Goal: Task Accomplishment & Management: Complete application form

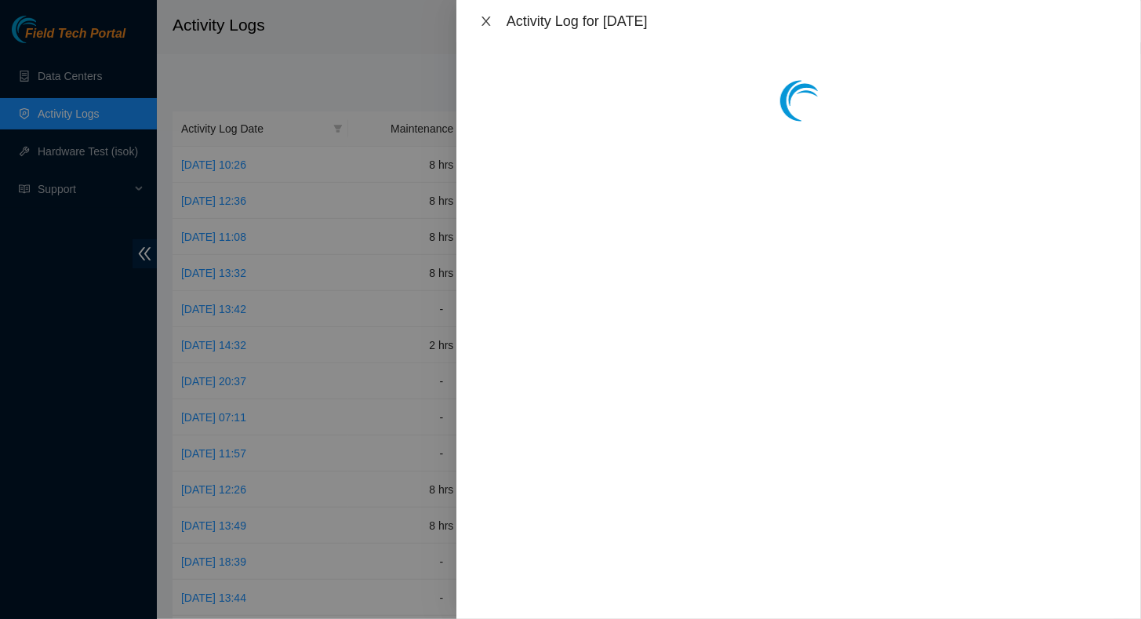
click at [485, 18] on icon "close" at bounding box center [486, 21] width 13 height 13
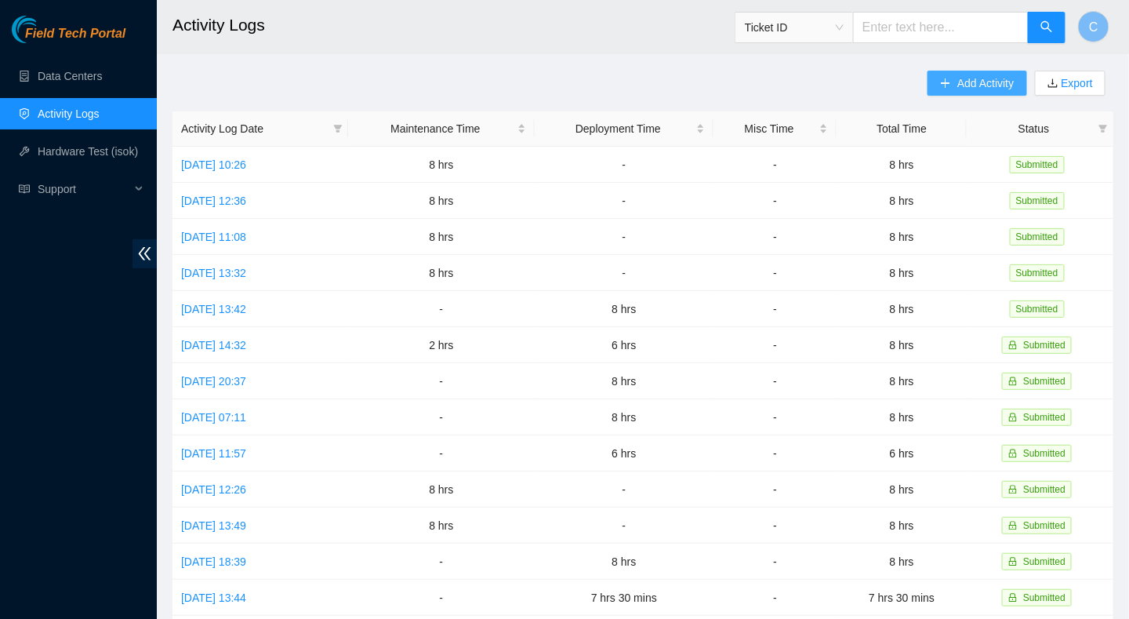
click at [945, 82] on icon "plus" at bounding box center [945, 83] width 11 height 11
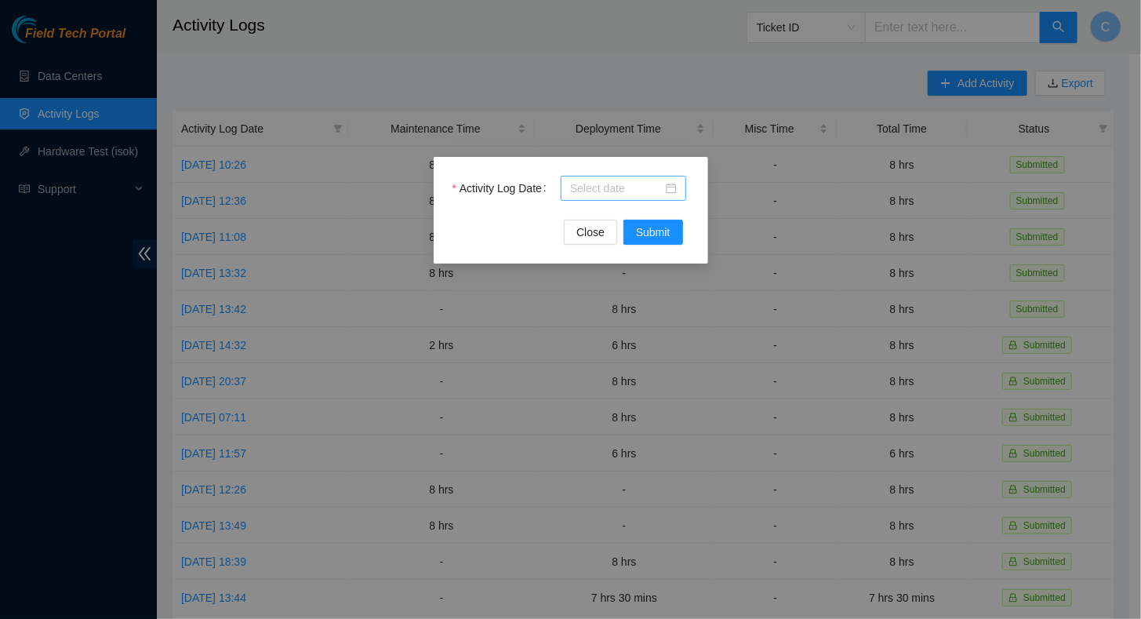
click at [592, 194] on input "Activity Log Date" at bounding box center [616, 188] width 93 height 17
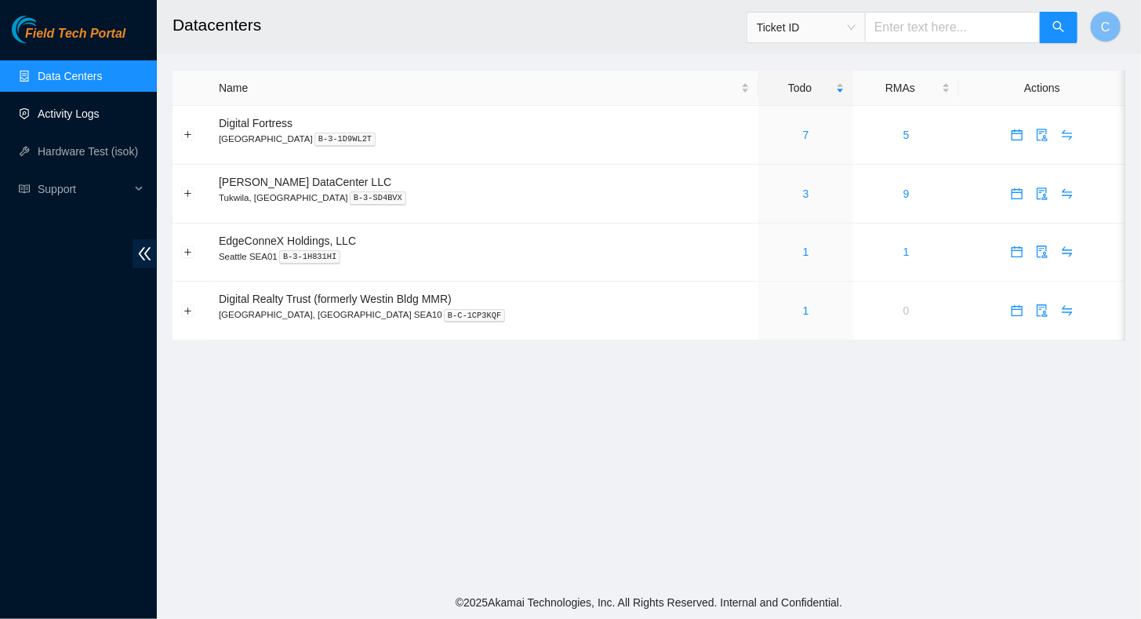
click at [71, 114] on link "Activity Logs" at bounding box center [69, 113] width 62 height 13
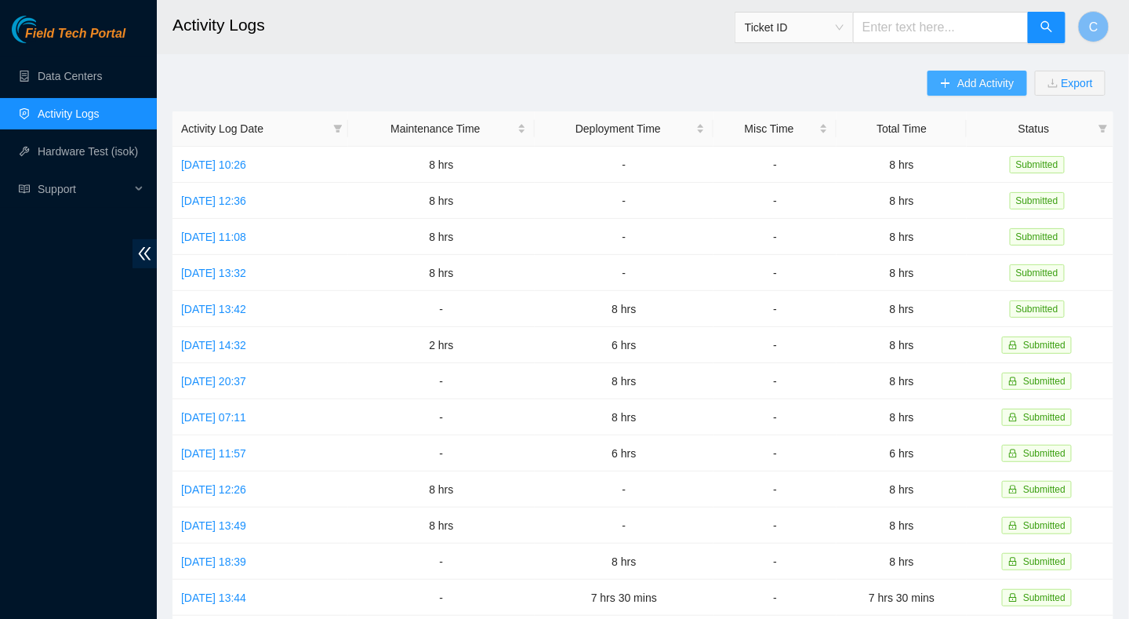
click at [972, 89] on span "Add Activity" at bounding box center [985, 82] width 56 height 17
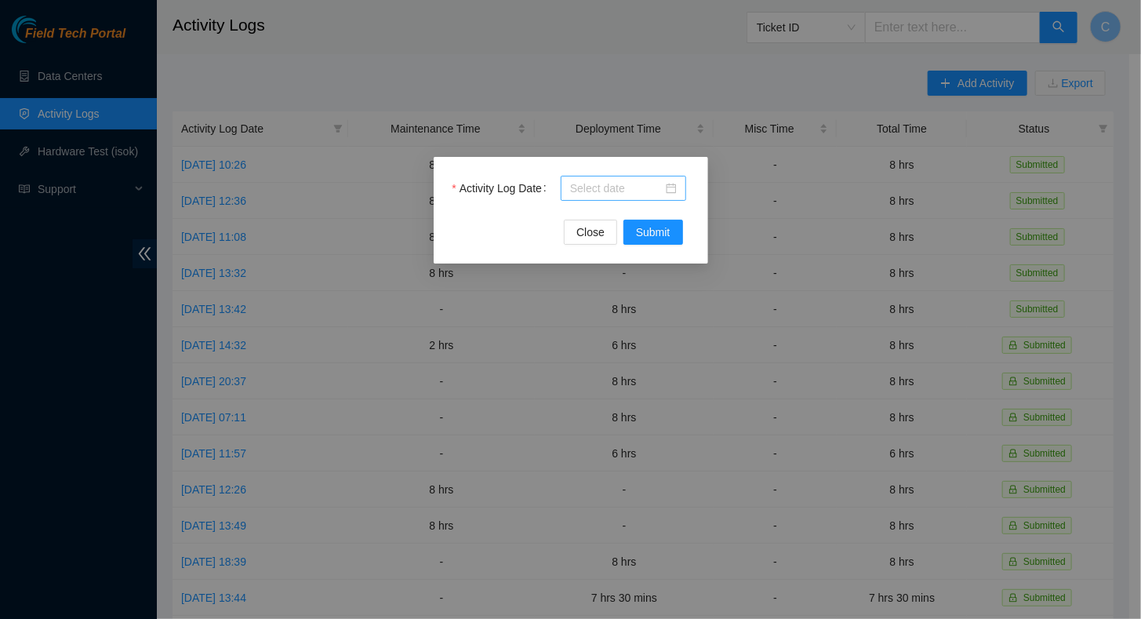
click at [587, 191] on input "Activity Log Date" at bounding box center [616, 188] width 93 height 17
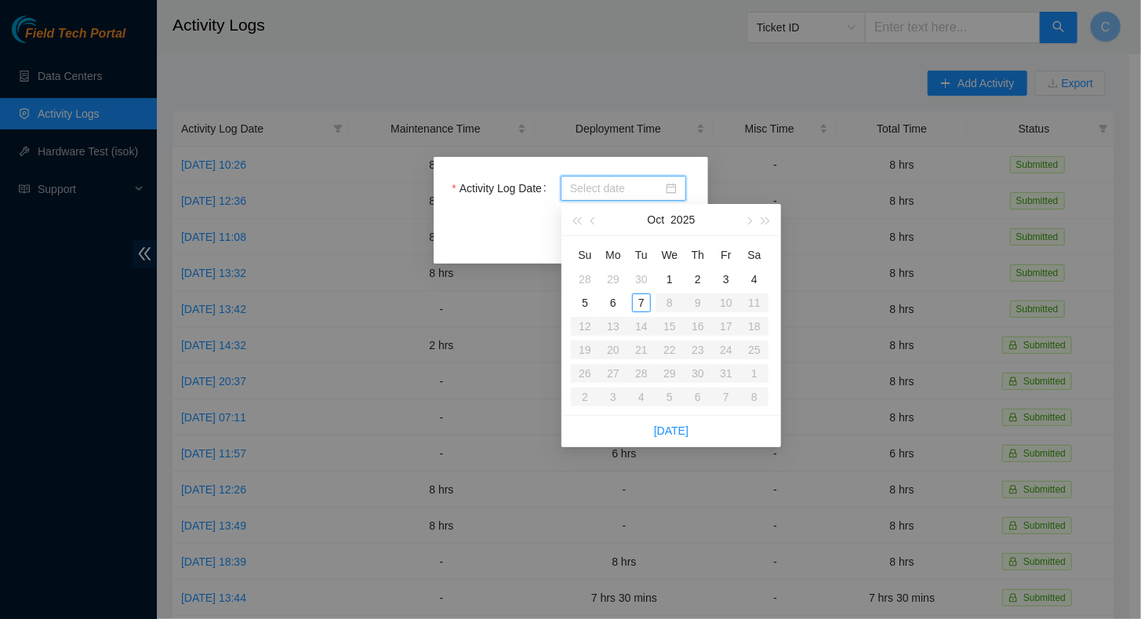
type input "[DATE]"
click at [644, 309] on div "7" at bounding box center [641, 302] width 19 height 19
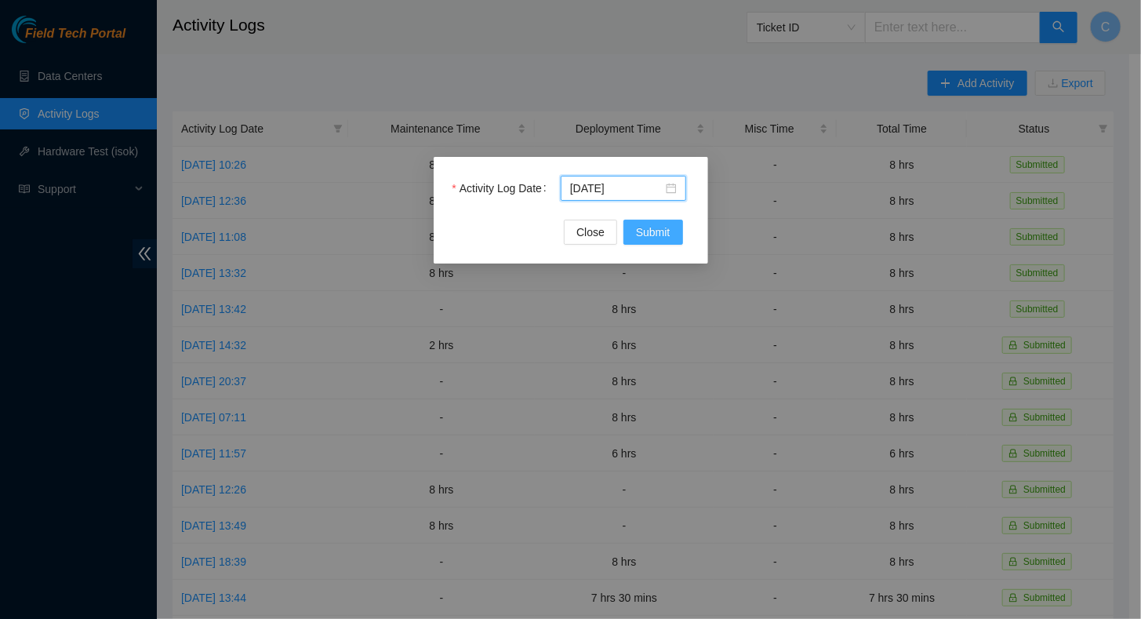
click at [650, 231] on span "Submit" at bounding box center [653, 231] width 34 height 17
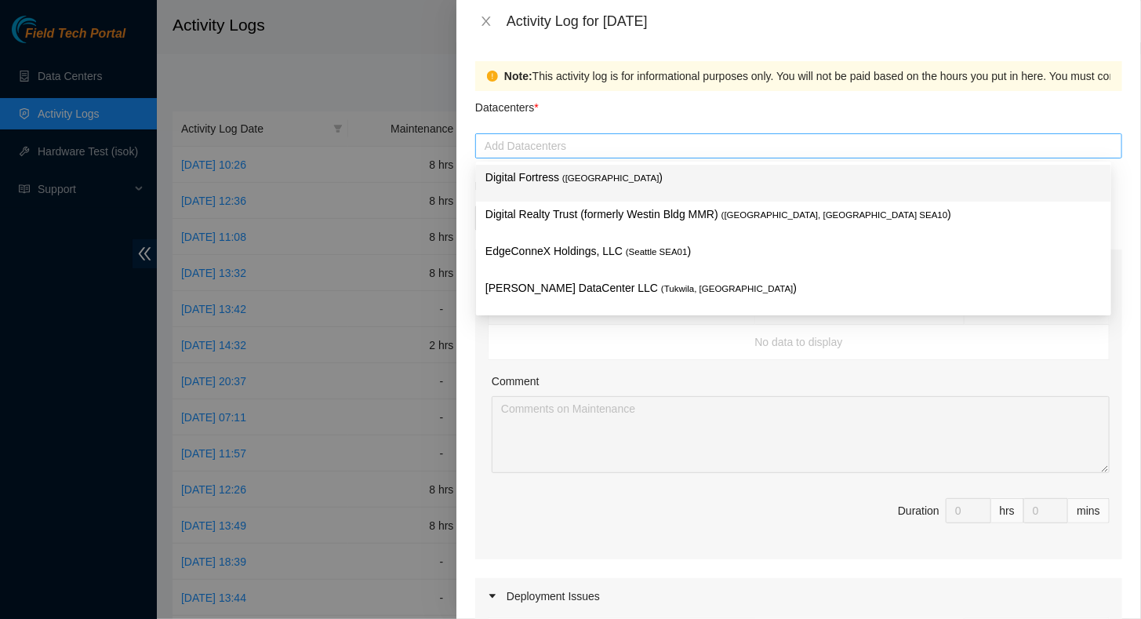
click at [530, 140] on div at bounding box center [798, 145] width 639 height 19
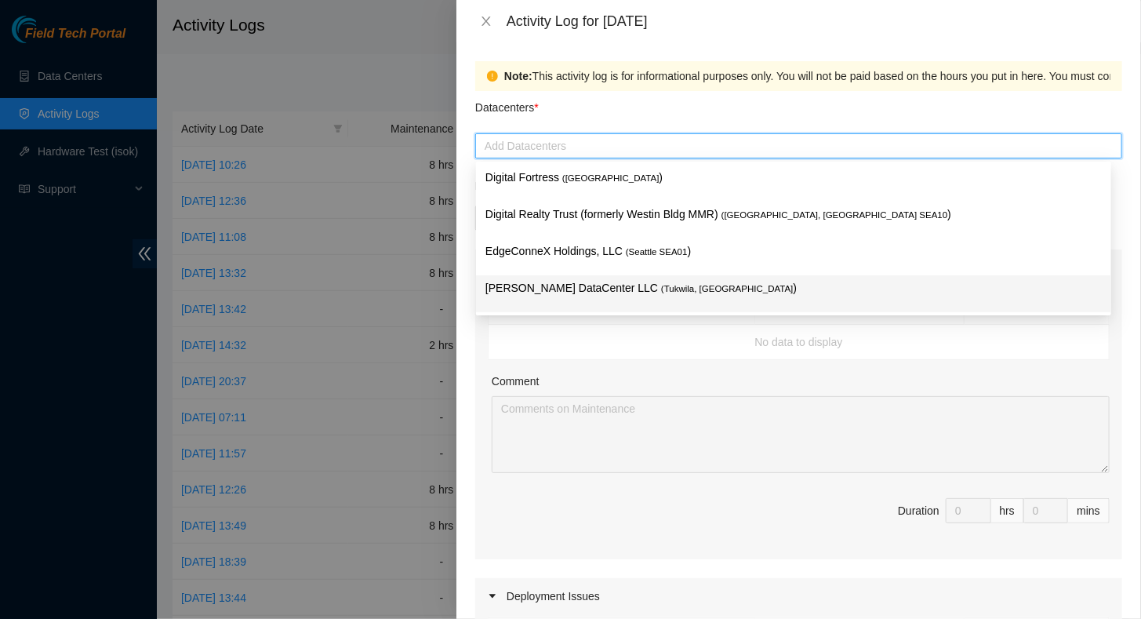
click at [525, 291] on p "[PERSON_NAME] DataCenter LLC ( [GEOGRAPHIC_DATA], [GEOGRAPHIC_DATA] )" at bounding box center [793, 288] width 616 height 18
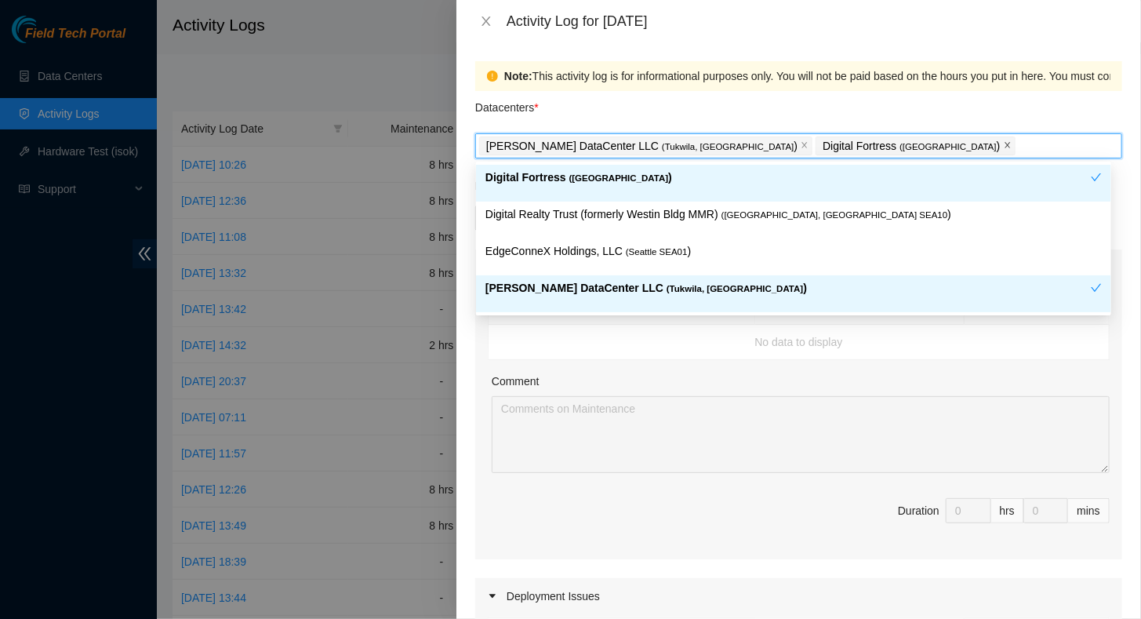
click at [1004, 144] on icon "close" at bounding box center [1008, 145] width 8 height 8
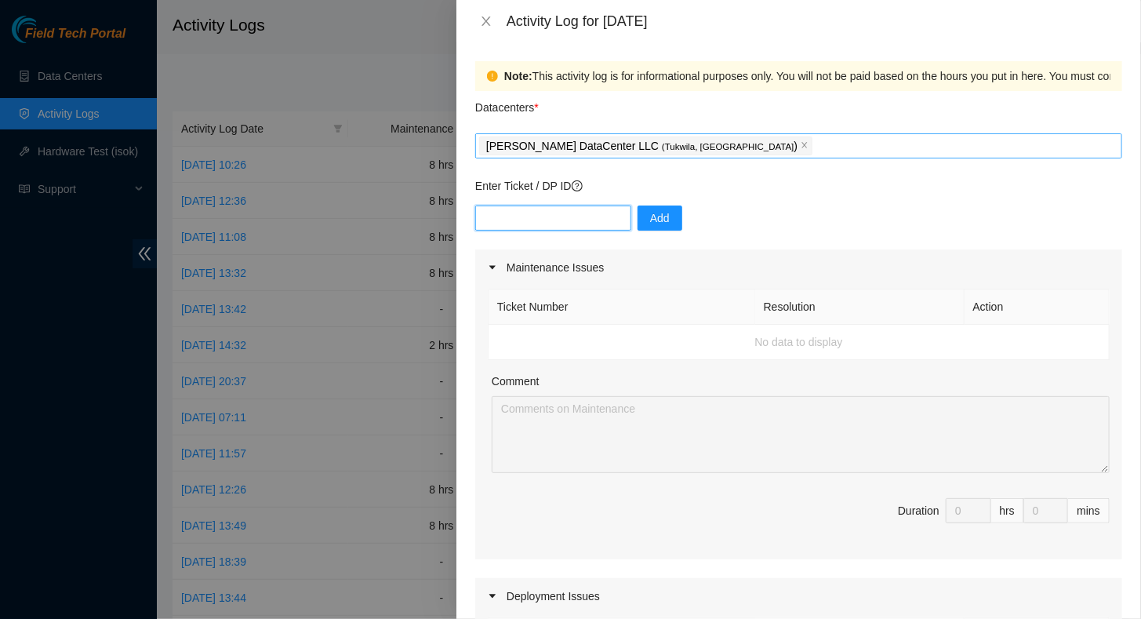
click at [497, 218] on input "text" at bounding box center [553, 217] width 156 height 25
click at [568, 376] on div "Comment" at bounding box center [801, 384] width 618 height 24
click at [531, 222] on input "text" at bounding box center [553, 217] width 156 height 25
paste input "B-W-13W4O14"
type input "B-W-13W4O14"
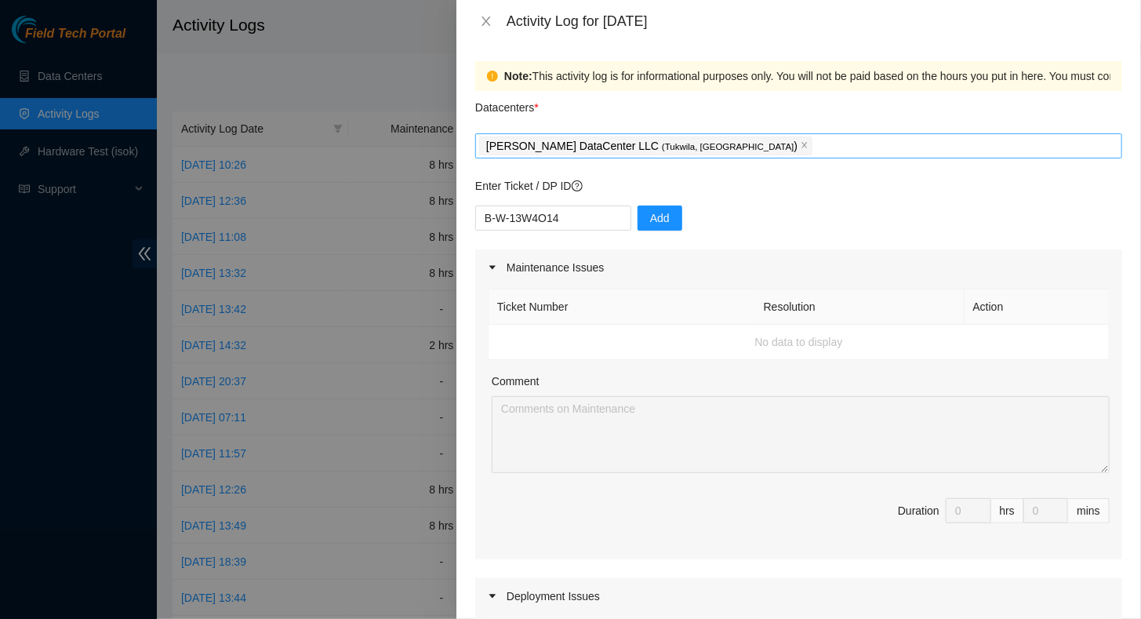
click at [745, 187] on p "Enter Ticket / DP ID" at bounding box center [798, 185] width 647 height 17
click at [563, 223] on input "B-W-13W4O14" at bounding box center [553, 217] width 156 height 25
click at [650, 220] on span "Add" at bounding box center [660, 217] width 20 height 17
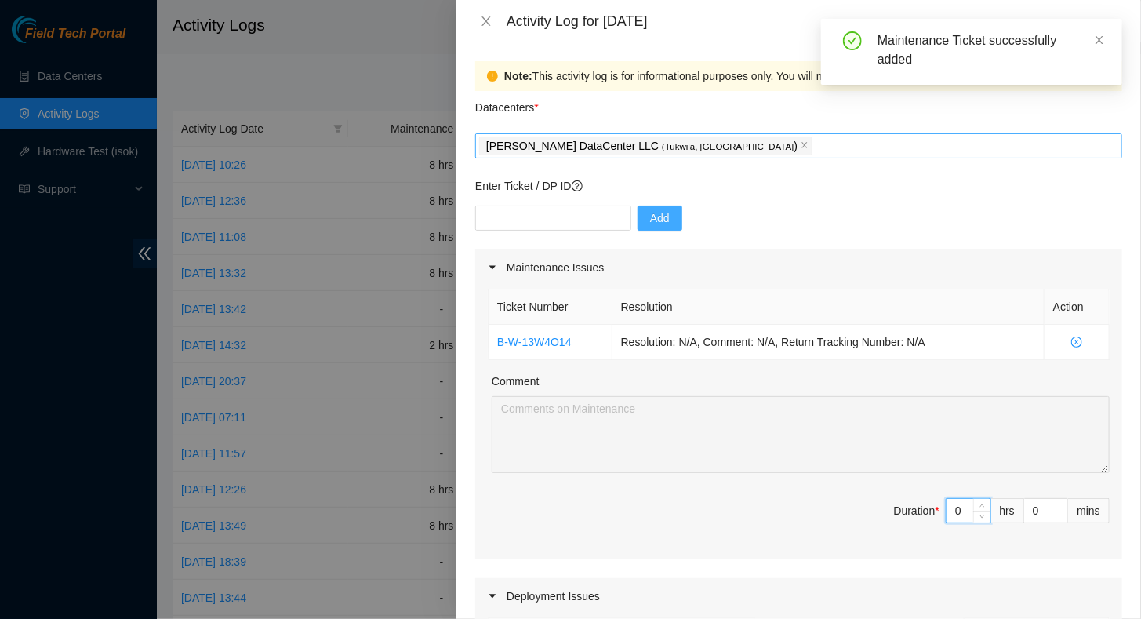
drag, startPoint x: 947, startPoint y: 507, endPoint x: 927, endPoint y: 512, distance: 21.1
click at [927, 512] on span "Duration * 0 hrs 0 mins" at bounding box center [799, 520] width 622 height 44
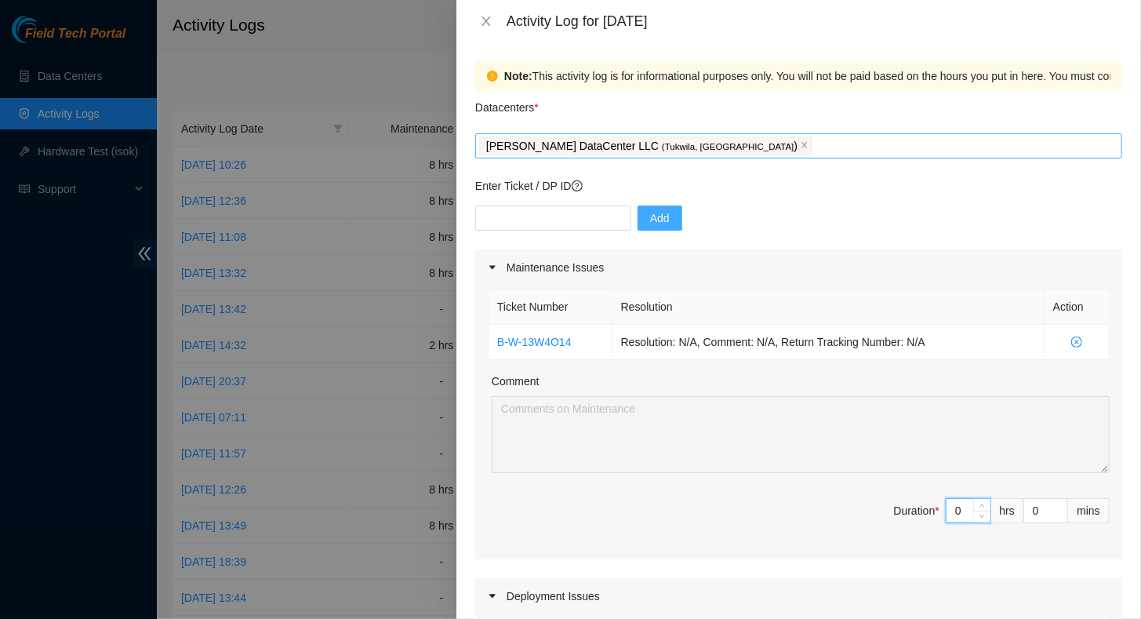
type input "8"
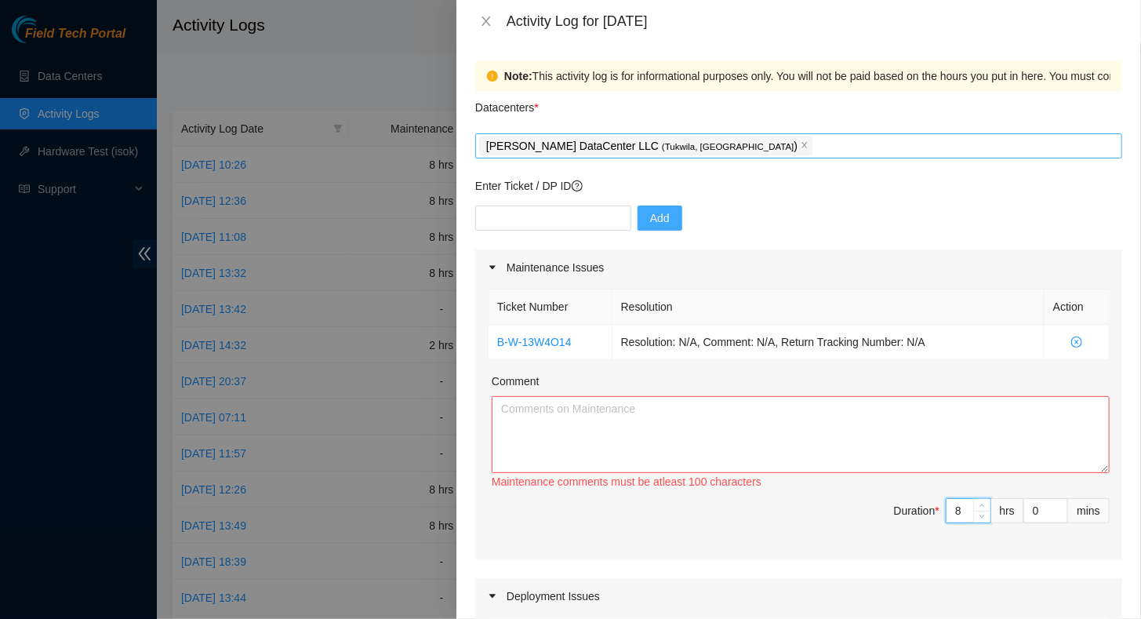
type input "8"
drag, startPoint x: 547, startPoint y: 417, endPoint x: 550, endPoint y: 409, distance: 8.2
click at [554, 411] on textarea "Comment" at bounding box center [801, 434] width 618 height 77
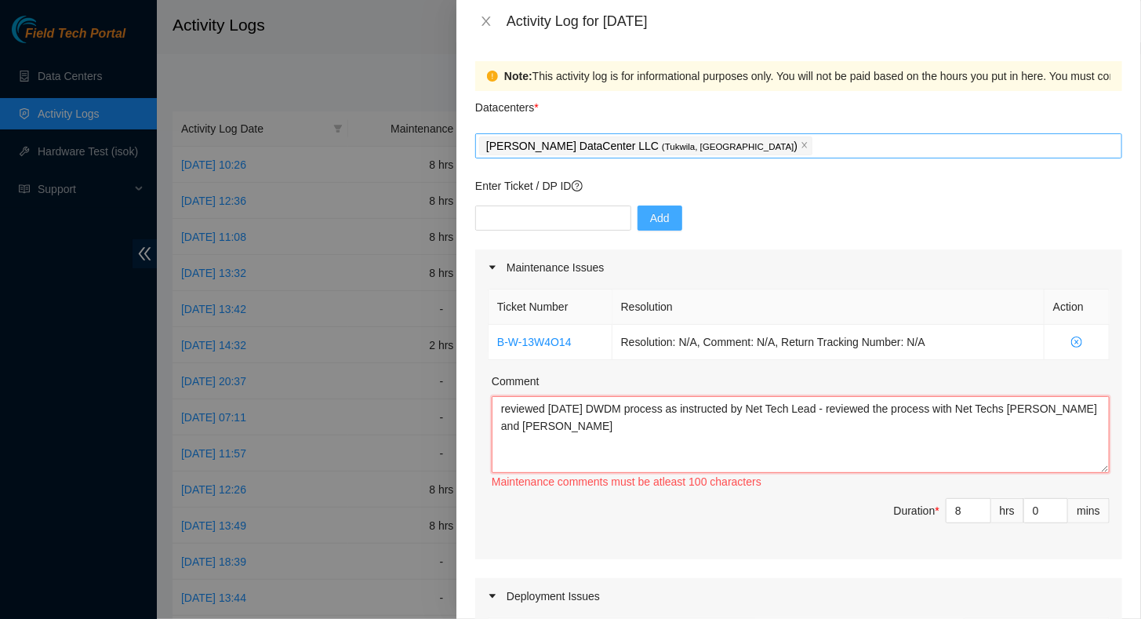
click at [1049, 441] on textarea "reviewed [DATE] DWDM process as instructed by Net Tech Lead - reviewed the proc…" at bounding box center [801, 434] width 618 height 77
paste textarea "[DATE] Worked with DWDM team, [PERSON_NAME], Net Techs [PERSON_NAME], [PERSON_N…"
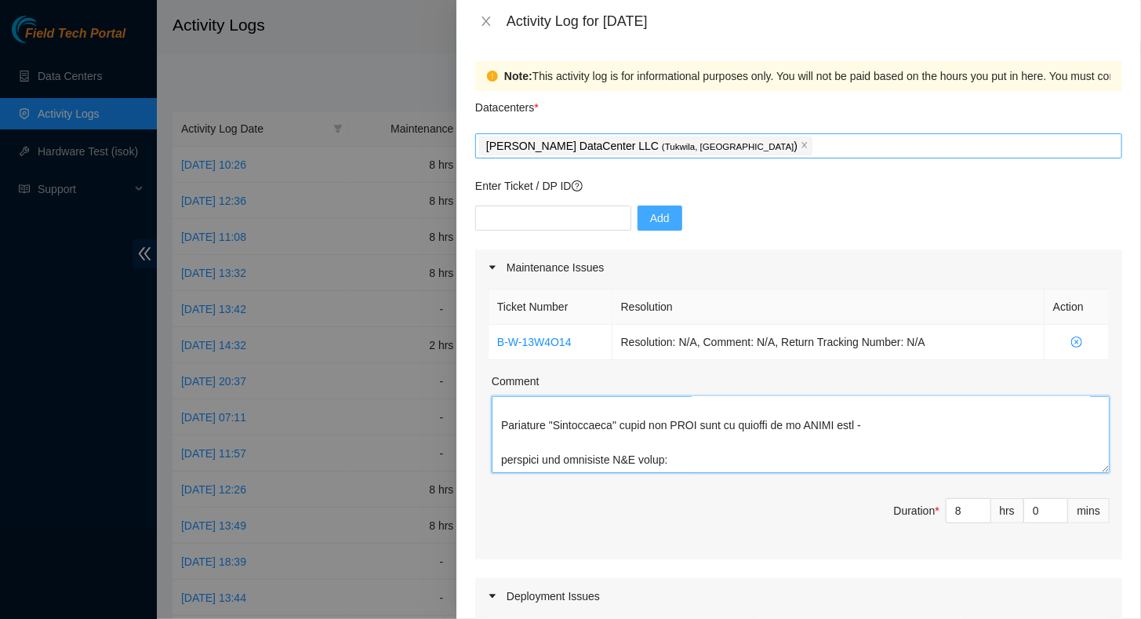
scroll to position [1496, 0]
paste textarea "[URL][DOMAIN_NAME]"
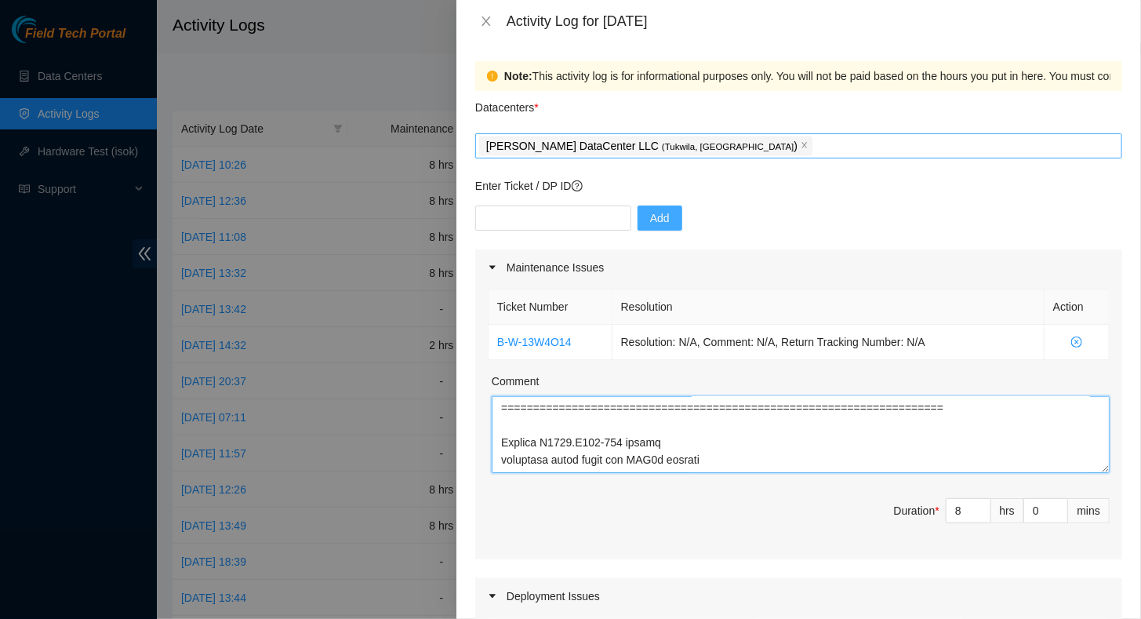
scroll to position [1599, 0]
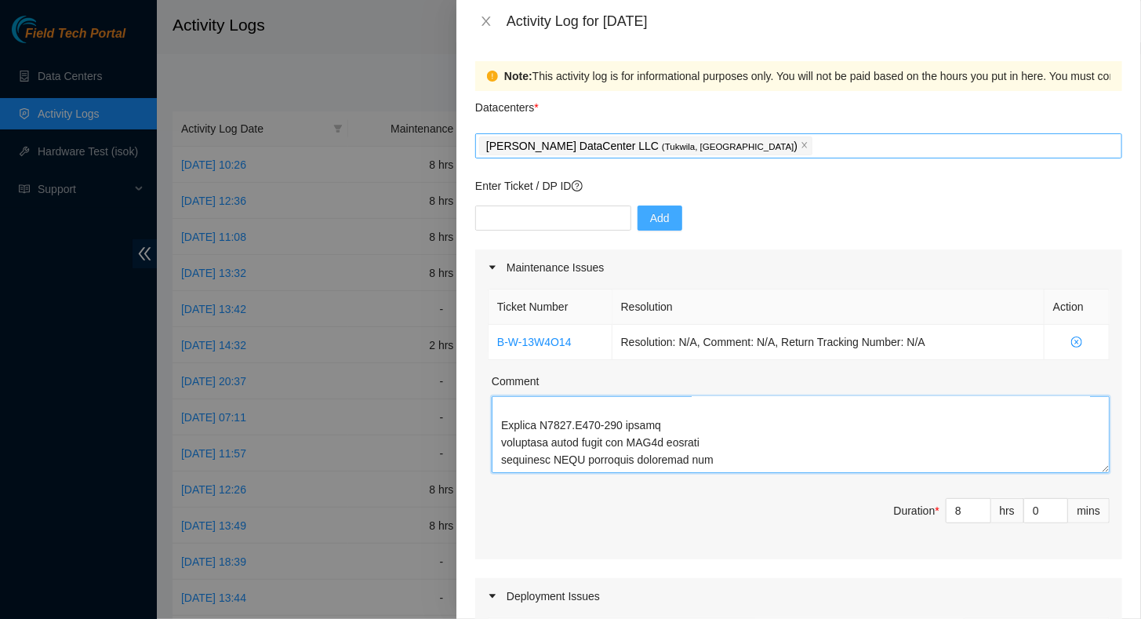
click at [732, 469] on textarea "Comment" at bounding box center [801, 434] width 618 height 77
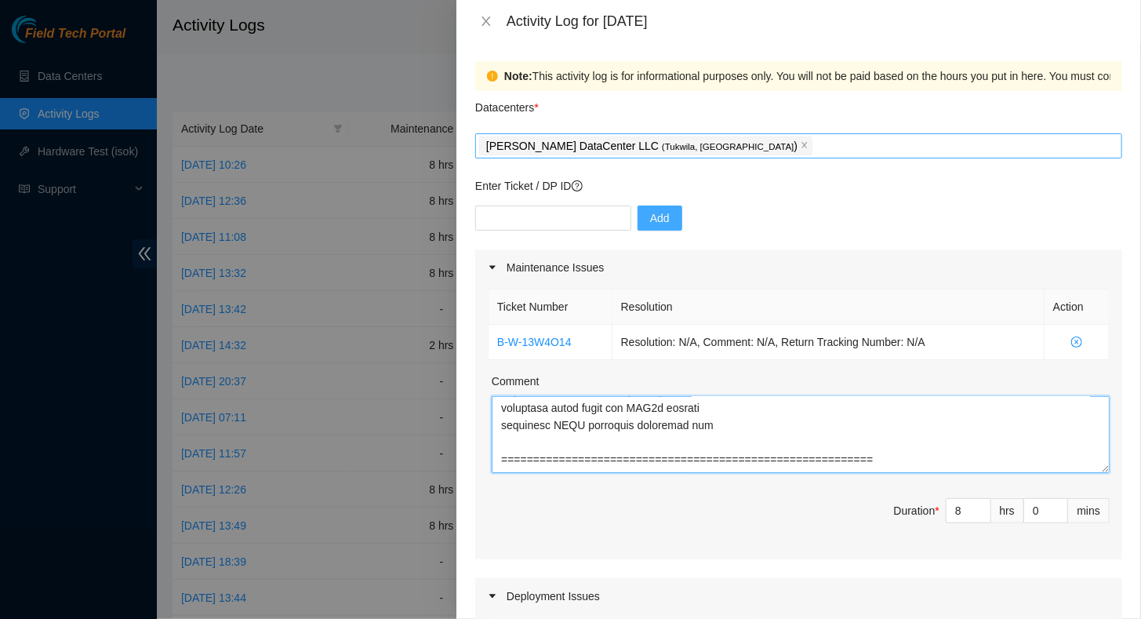
click at [721, 433] on textarea "Comment" at bounding box center [801, 434] width 618 height 77
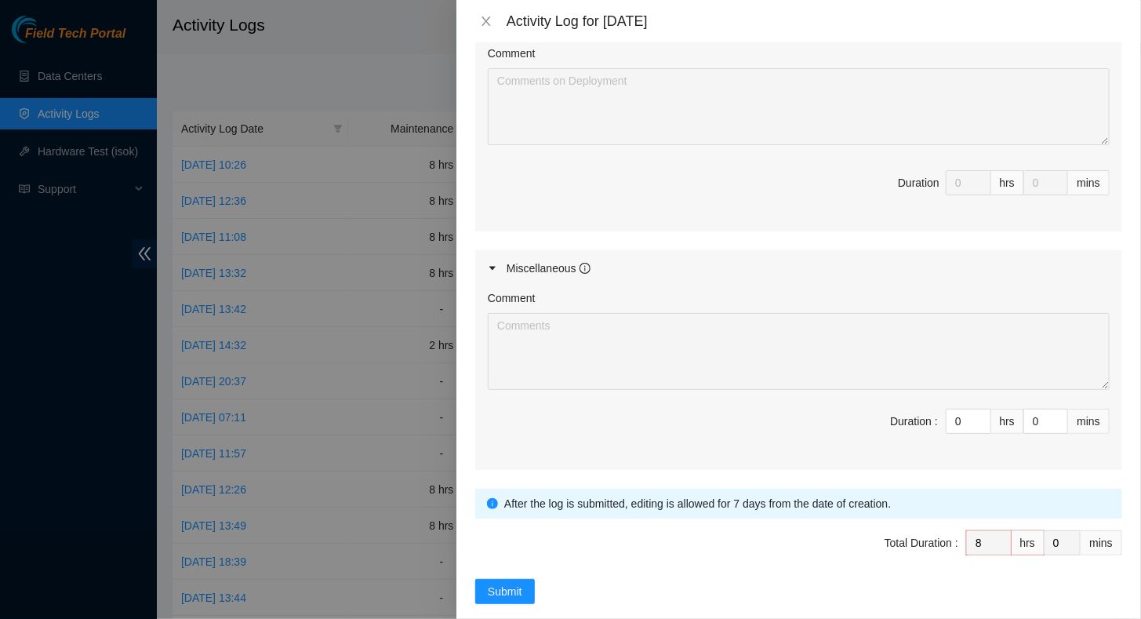
scroll to position [672, 0]
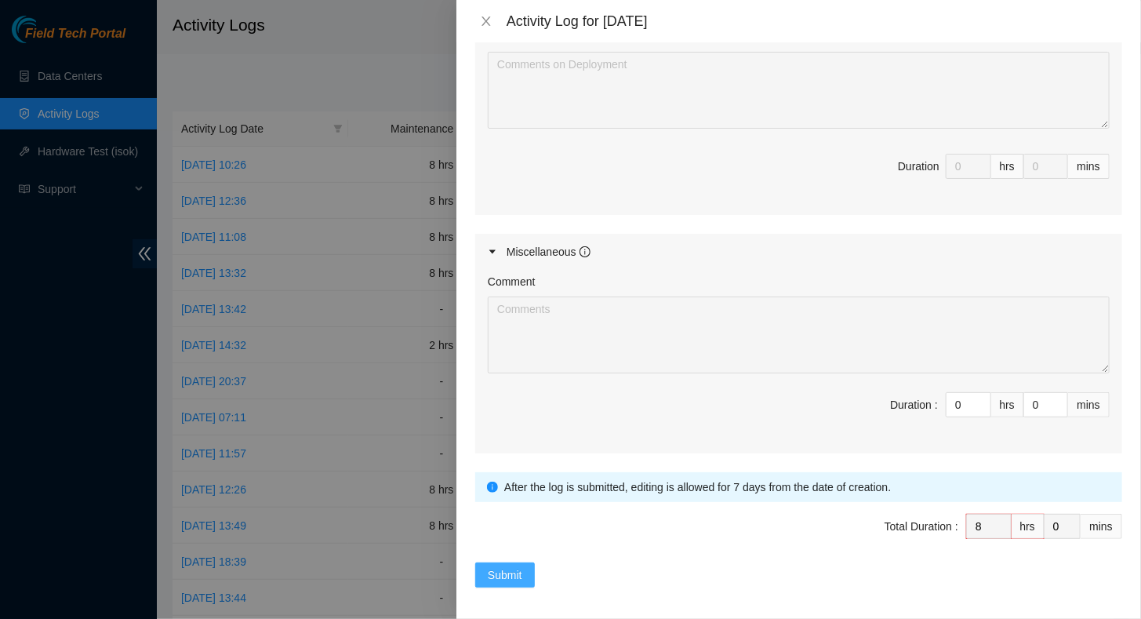
type textarea "reviewed [DATE] DWDM process as instructed by Net Tech Lead - reviewed the proc…"
click at [503, 570] on span "Submit" at bounding box center [505, 574] width 34 height 17
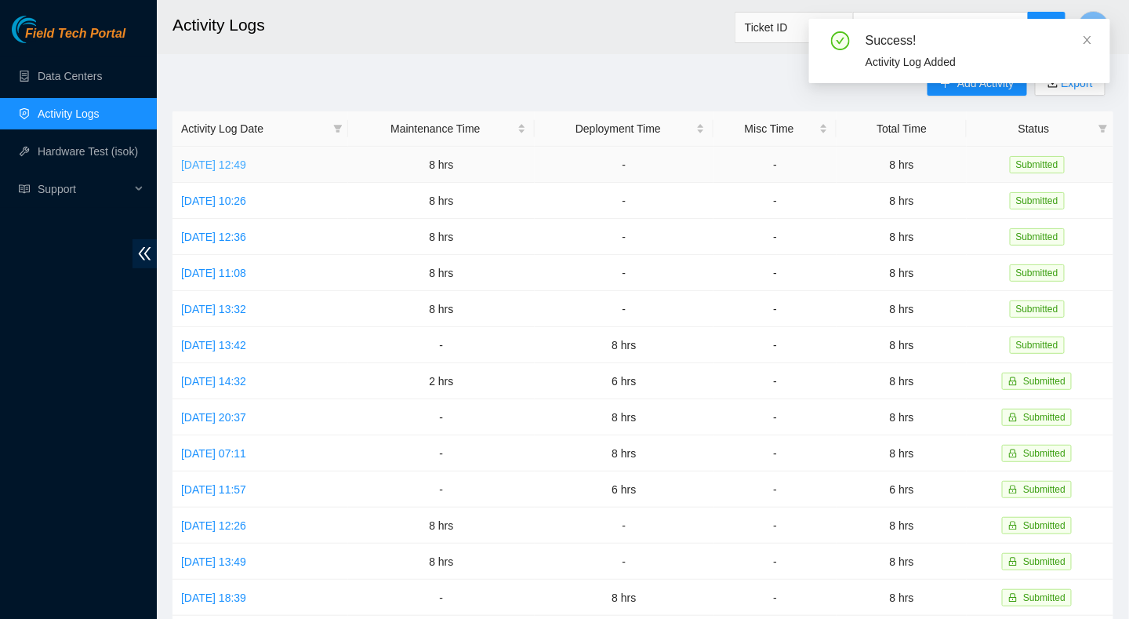
click at [234, 165] on link "[DATE] 12:49" at bounding box center [213, 164] width 65 height 13
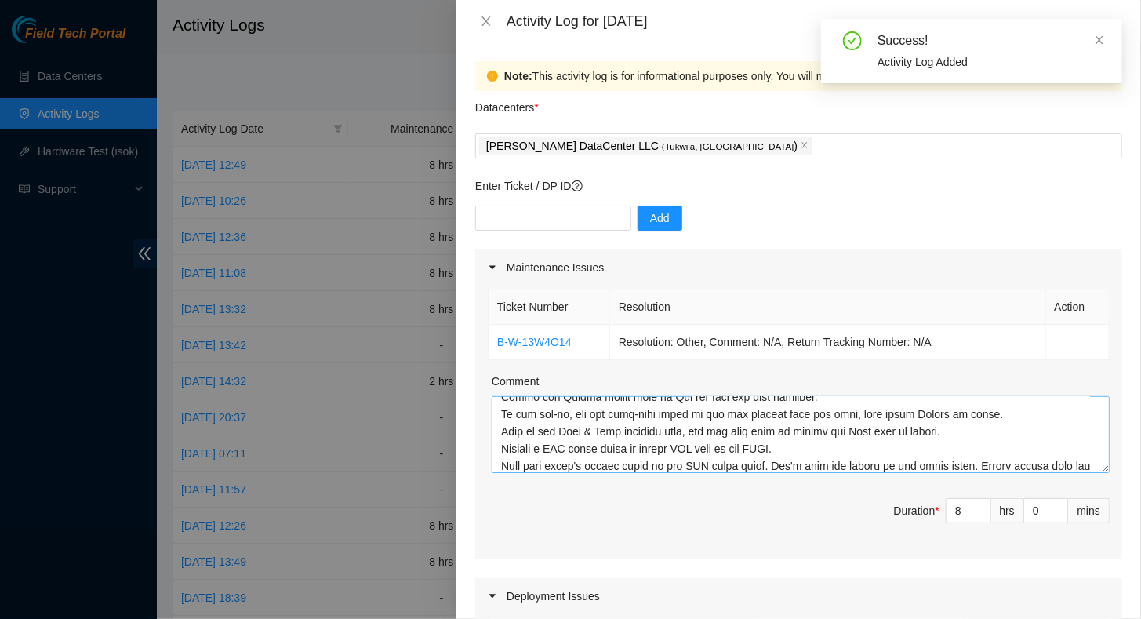
scroll to position [310, 0]
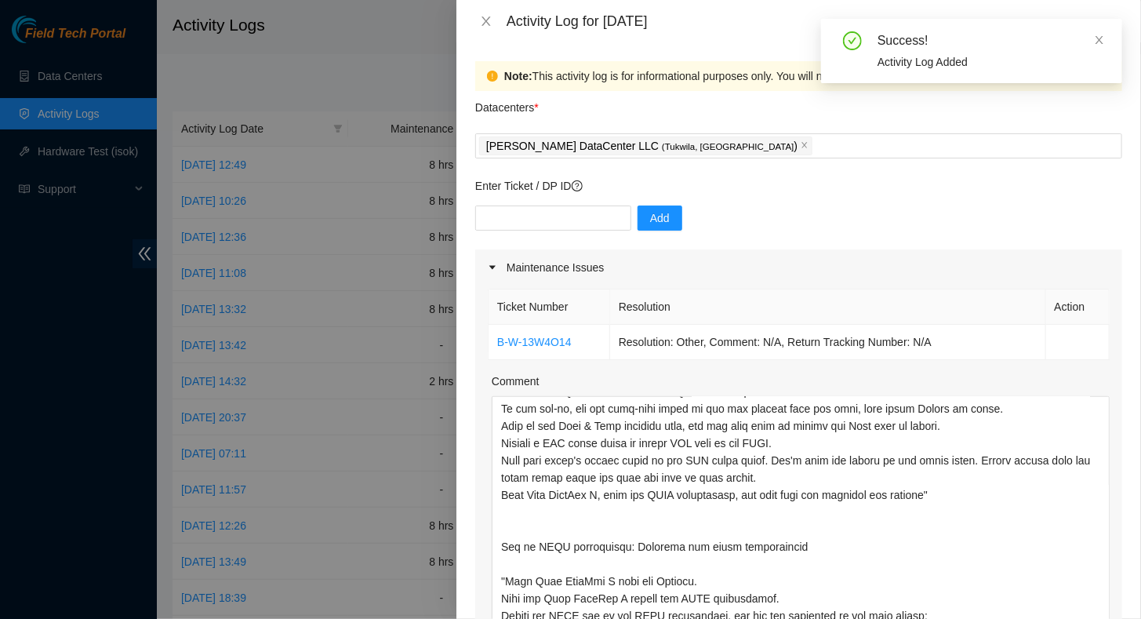
drag, startPoint x: 1093, startPoint y: 470, endPoint x: 1051, endPoint y: 658, distance: 192.7
click at [1051, 618] on html "Field Tech Portal Data Centers Activity Logs Hardware Test (isok) Support Activ…" at bounding box center [570, 309] width 1141 height 619
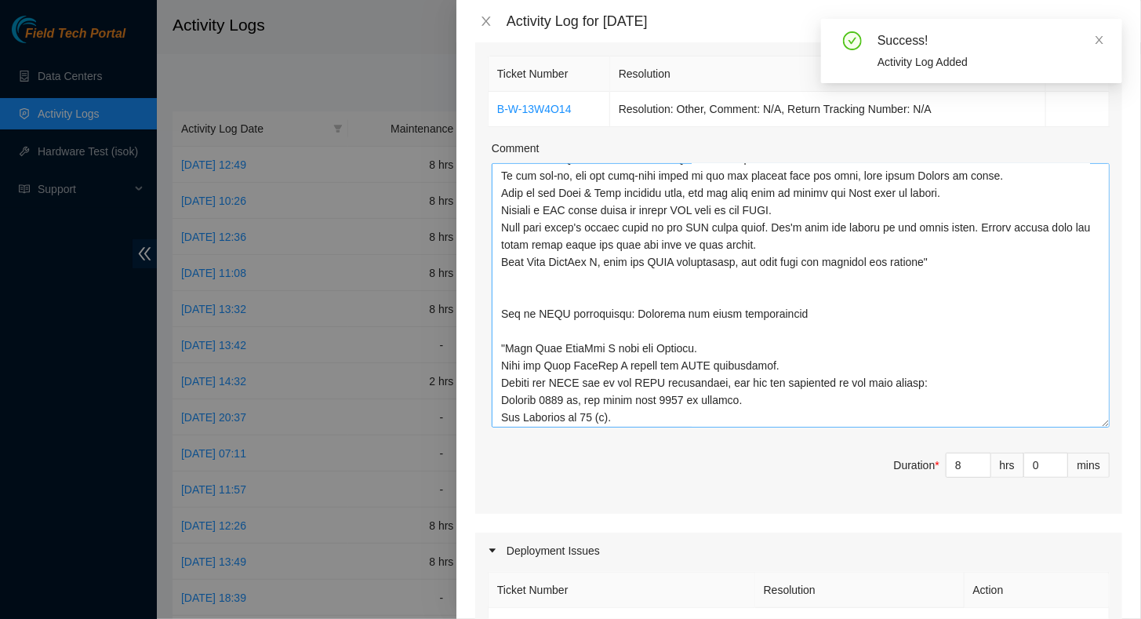
scroll to position [235, 0]
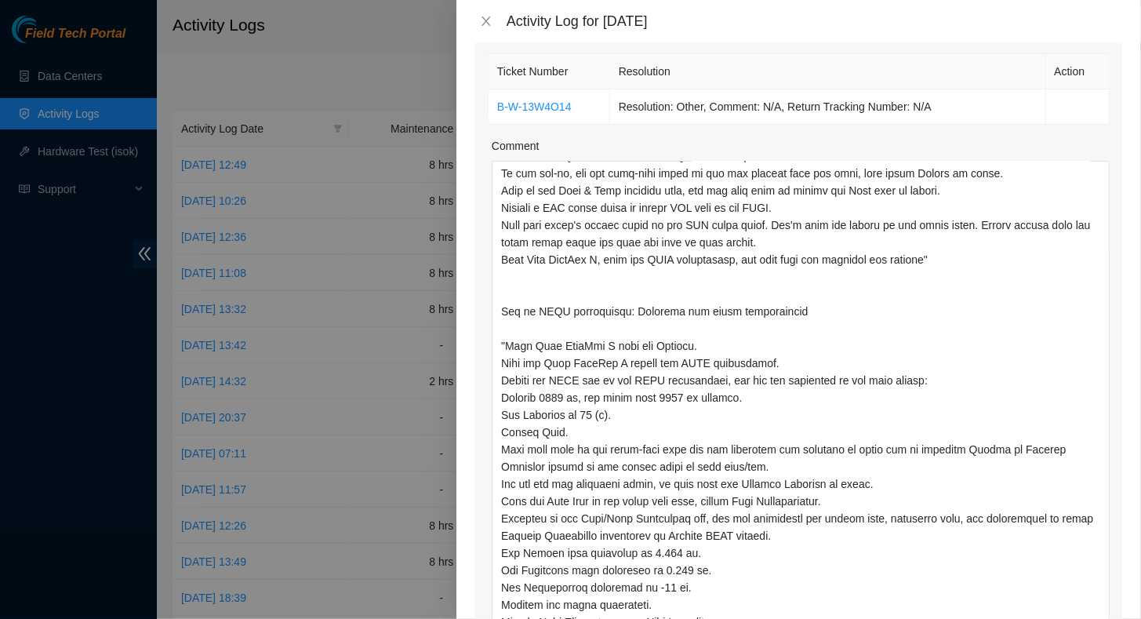
drag, startPoint x: 1095, startPoint y: 419, endPoint x: 1039, endPoint y: 658, distance: 244.9
click at [1039, 618] on html "Field Tech Portal Data Centers Activity Logs Hardware Test (isok) Support Activ…" at bounding box center [570, 309] width 1141 height 619
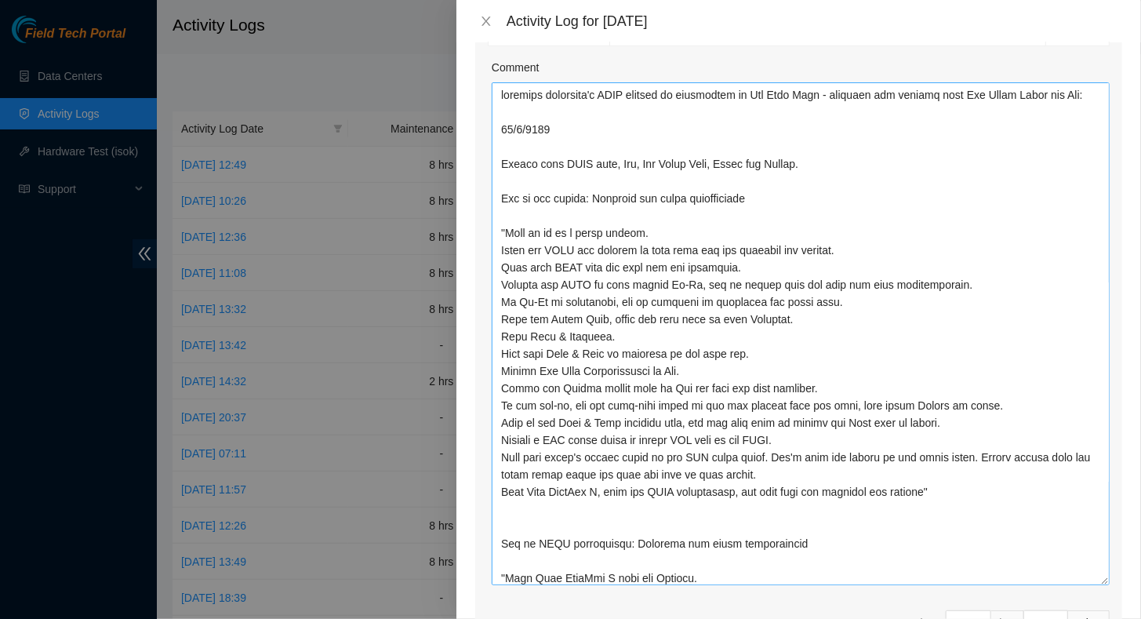
scroll to position [627, 0]
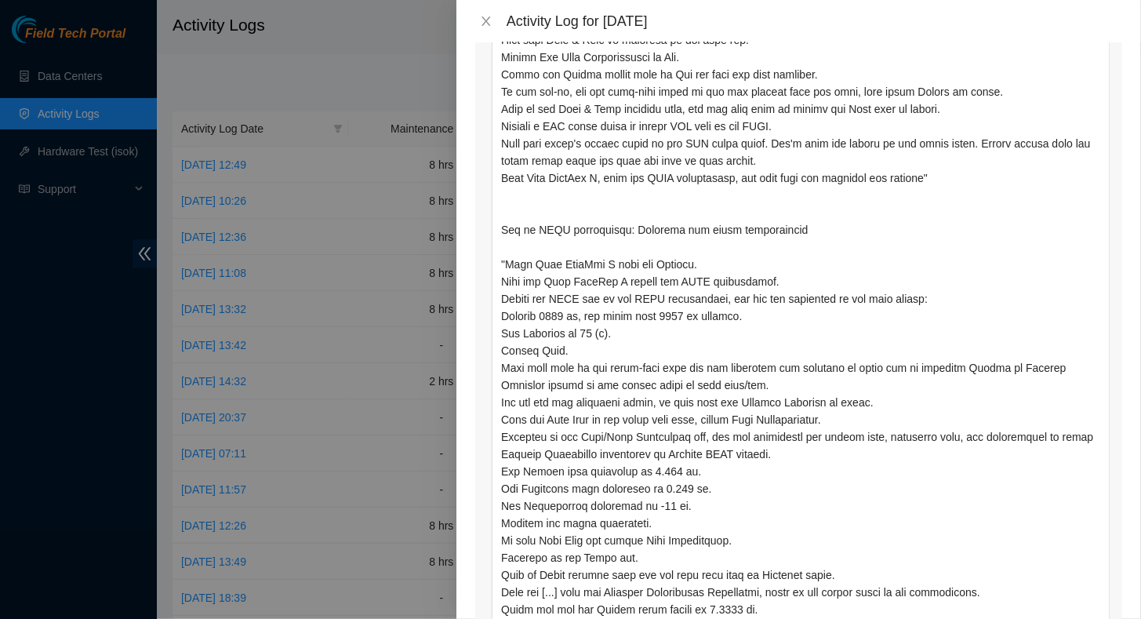
drag, startPoint x: 1093, startPoint y: 266, endPoint x: 1061, endPoint y: 658, distance: 393.3
click at [1061, 618] on html "Field Tech Portal Data Centers Activity Logs Hardware Test (isok) Support Activ…" at bounding box center [570, 309] width 1141 height 619
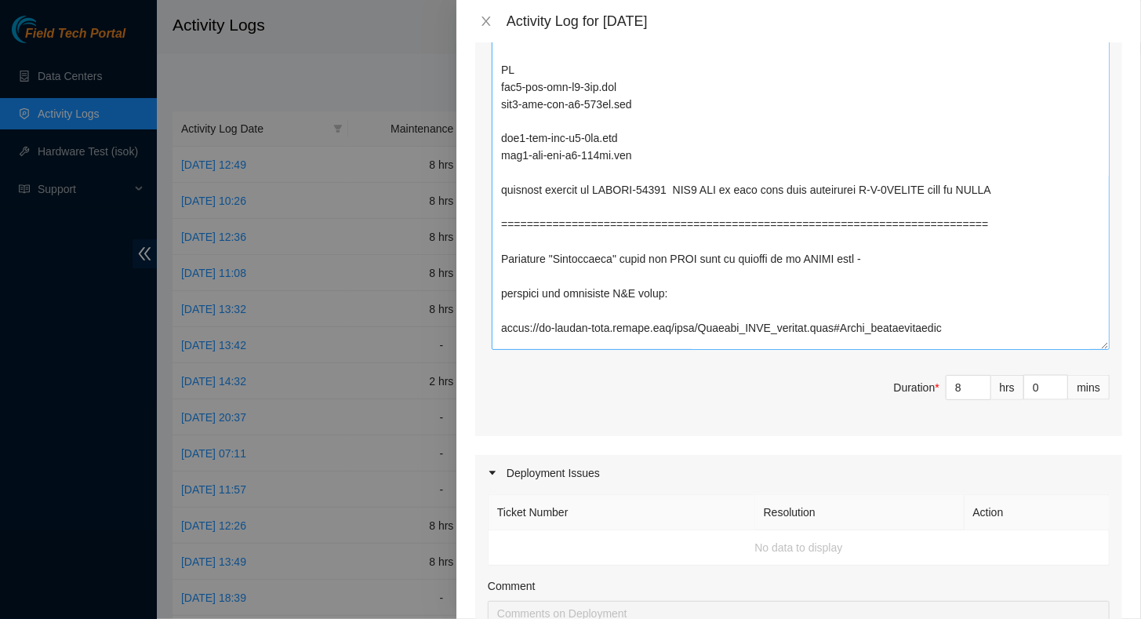
scroll to position [820, 0]
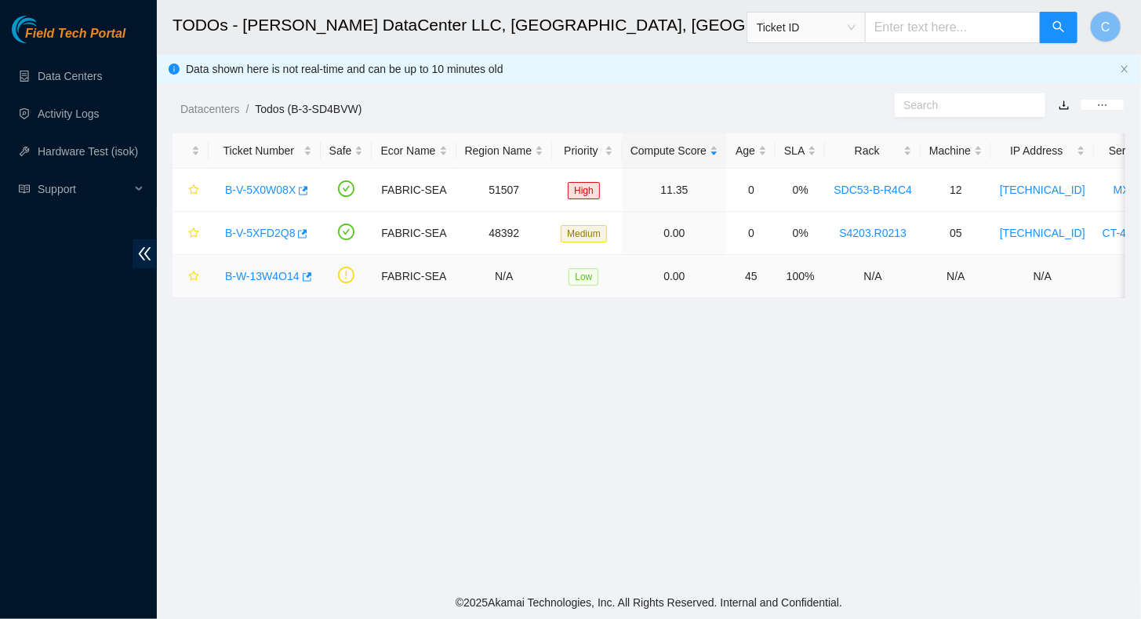
click at [264, 279] on link "B-W-13W4O14" at bounding box center [262, 276] width 74 height 13
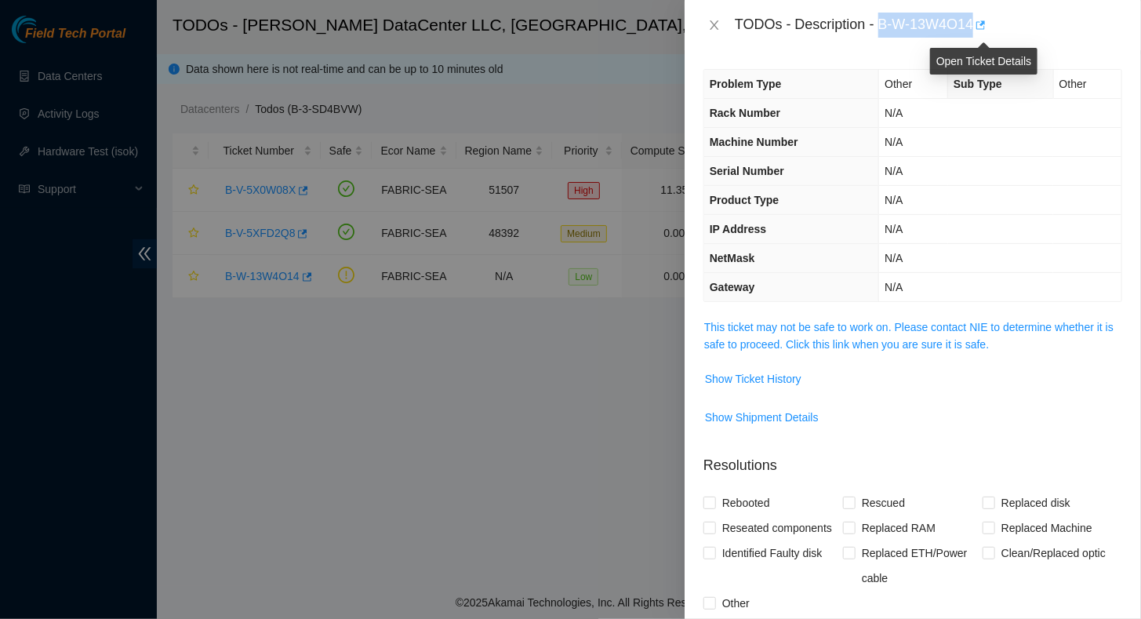
drag, startPoint x: 879, startPoint y: 26, endPoint x: 976, endPoint y: 26, distance: 97.2
click at [976, 26] on div "TODOs - Description - B-W-13W4O14" at bounding box center [928, 25] width 387 height 25
copy div "B-W-13W4O14"
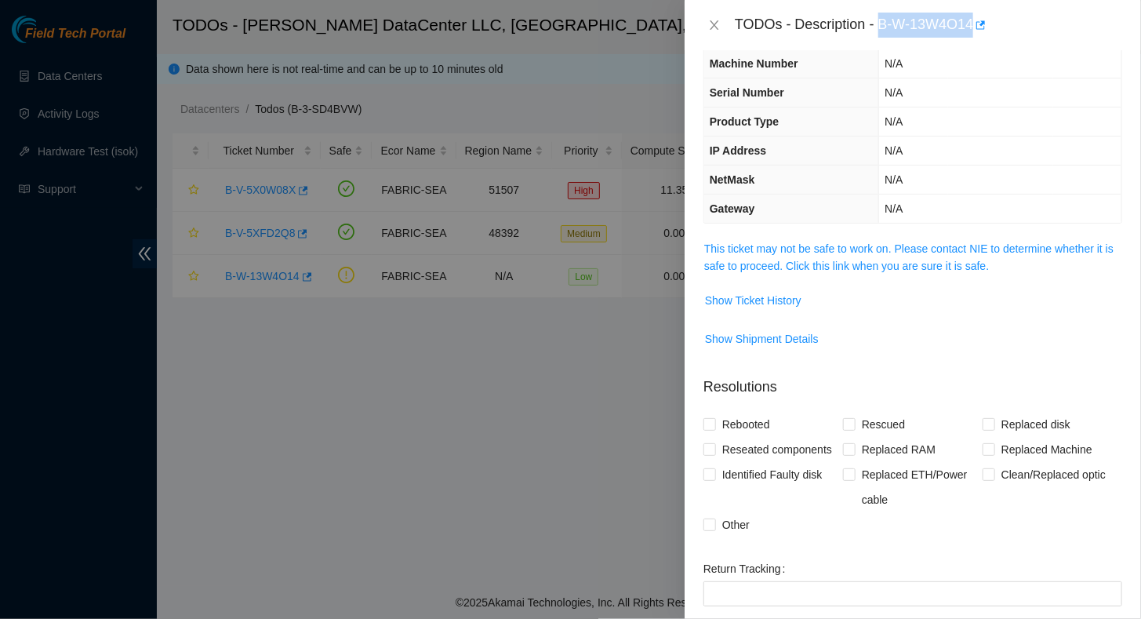
scroll to position [256, 0]
